Goal: Information Seeking & Learning: Learn about a topic

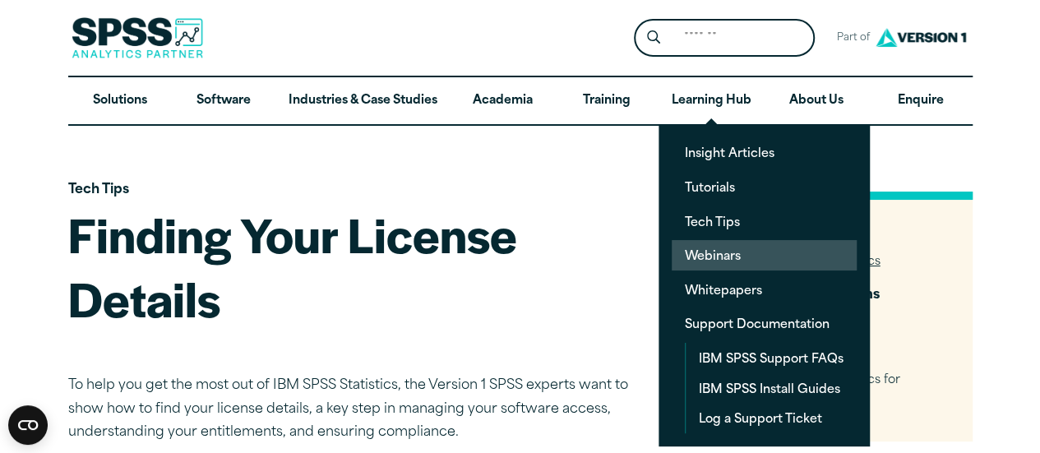
click at [711, 252] on link "Webinars" at bounding box center [764, 255] width 185 height 30
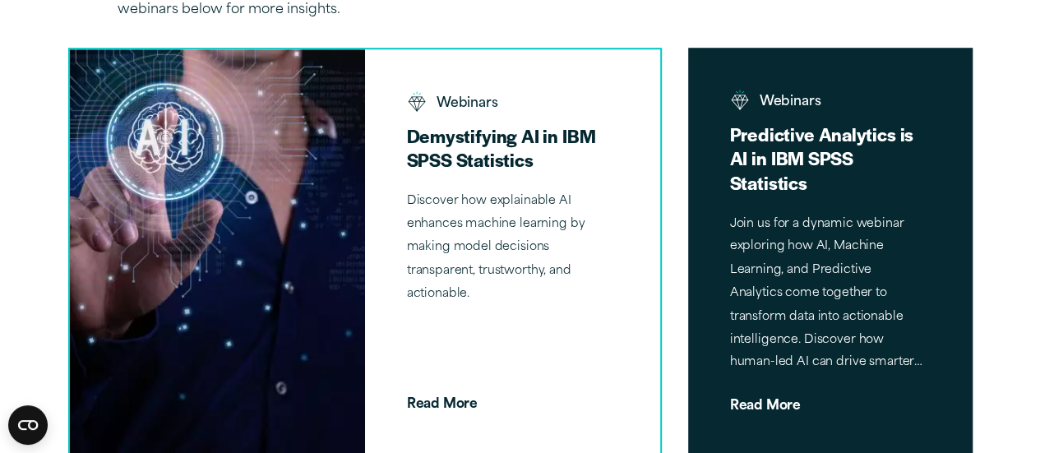
scroll to position [631, 0]
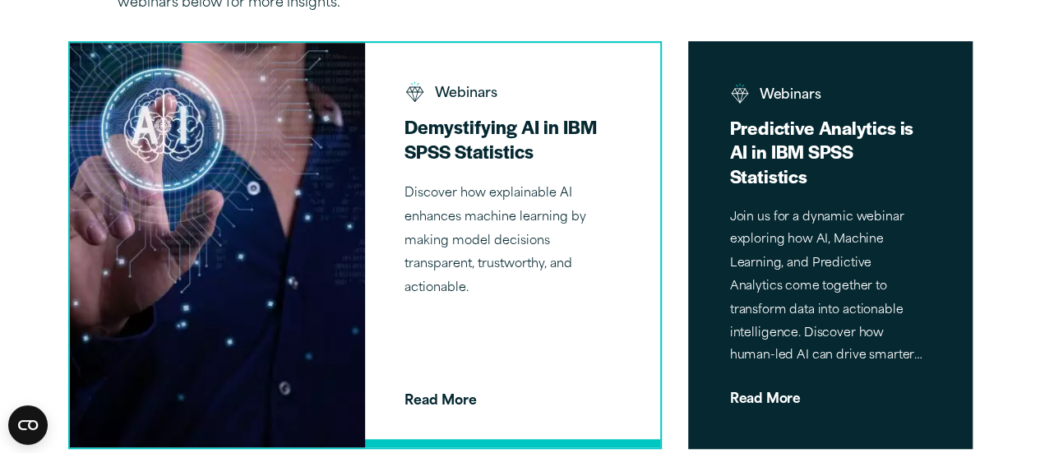
click at [482, 260] on p "Discover how explainable AI enhances machine learning by making model decisions…" at bounding box center [513, 242] width 216 height 118
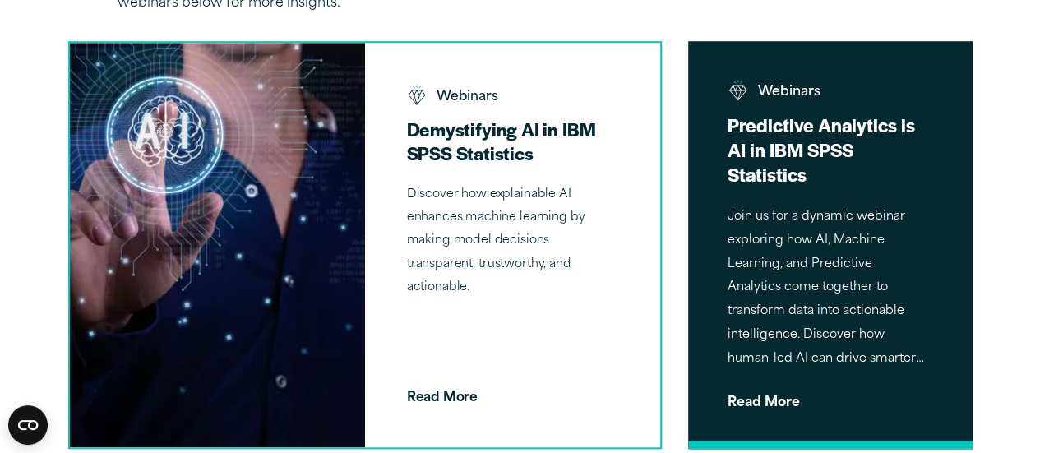
click at [859, 292] on p "Join us for a dynamic webinar exploring how AI, Machine Learning, and Predictiv…" at bounding box center [830, 289] width 205 height 166
